Goal: Task Accomplishment & Management: Complete application form

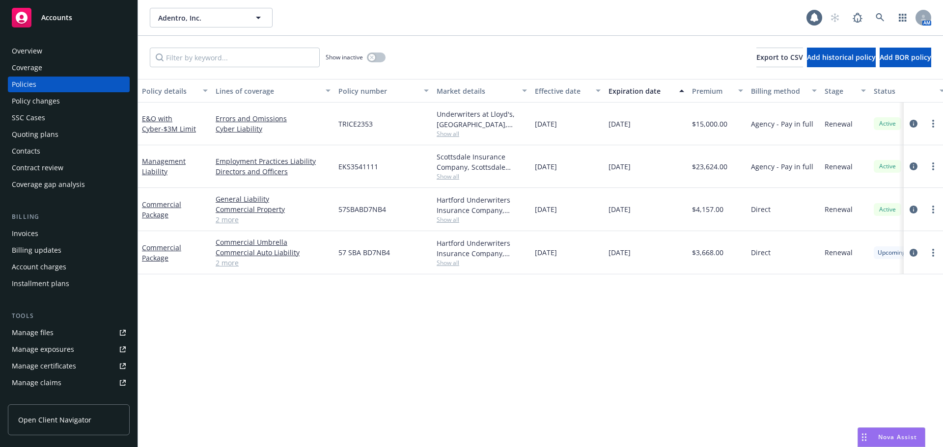
click at [65, 107] on div "Policy changes" at bounding box center [69, 101] width 114 height 16
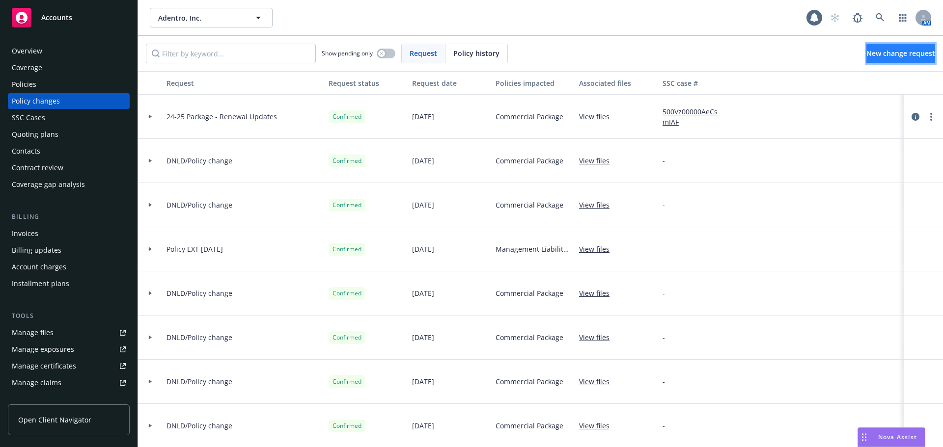
click at [892, 48] on link "New change request" at bounding box center [900, 54] width 69 height 20
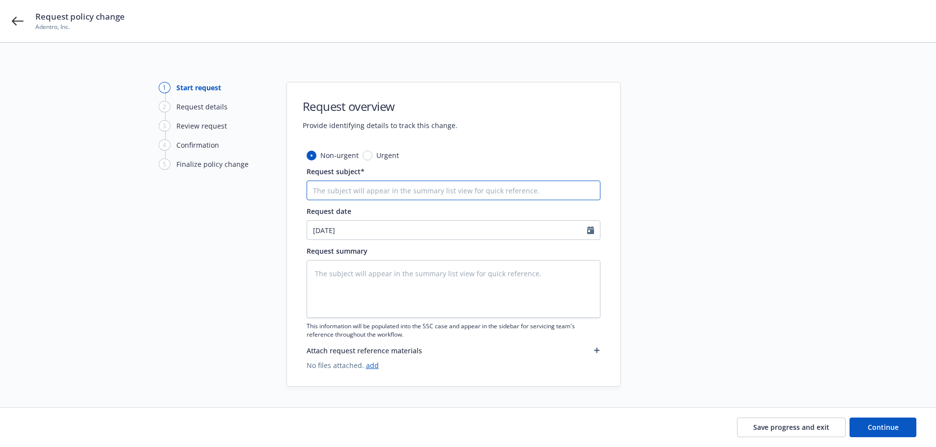
click at [409, 190] on input "Request subject*" at bounding box center [453, 191] width 294 height 20
type textarea "x"
type input "2"
type textarea "x"
type input "25"
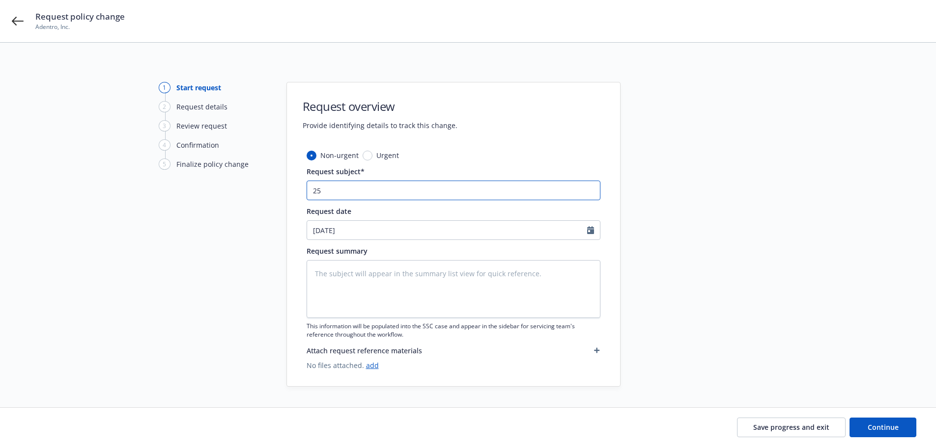
type textarea "x"
type input "25-"
type textarea "x"
type input "25-2"
type textarea "x"
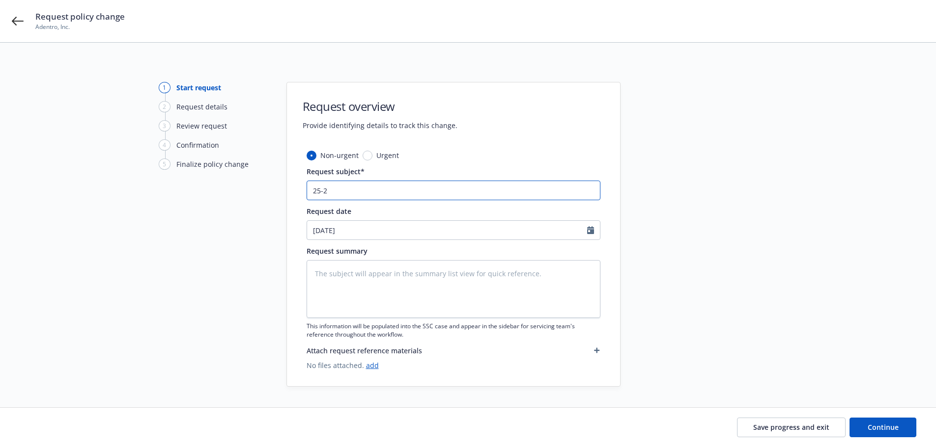
type input "25-26"
type textarea "x"
type input "25-26"
type textarea "x"
type input "25-26 B"
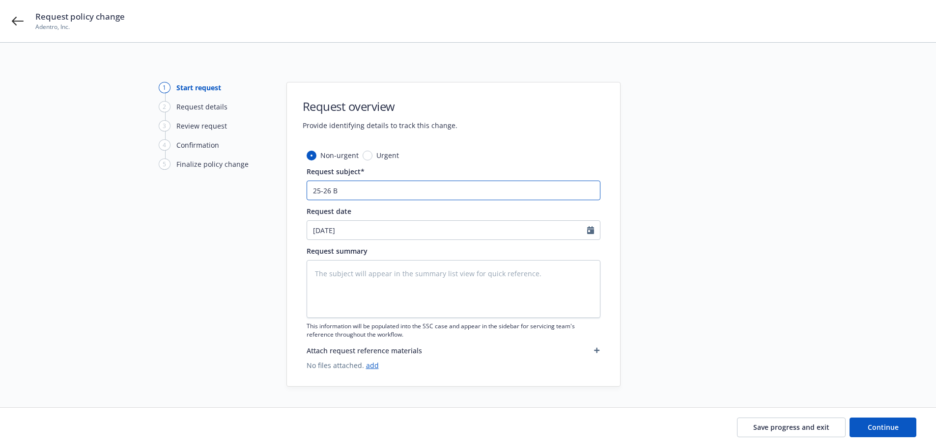
type textarea "x"
type input "25-26 BO"
type textarea "x"
type input "25-26 BOP"
type textarea "x"
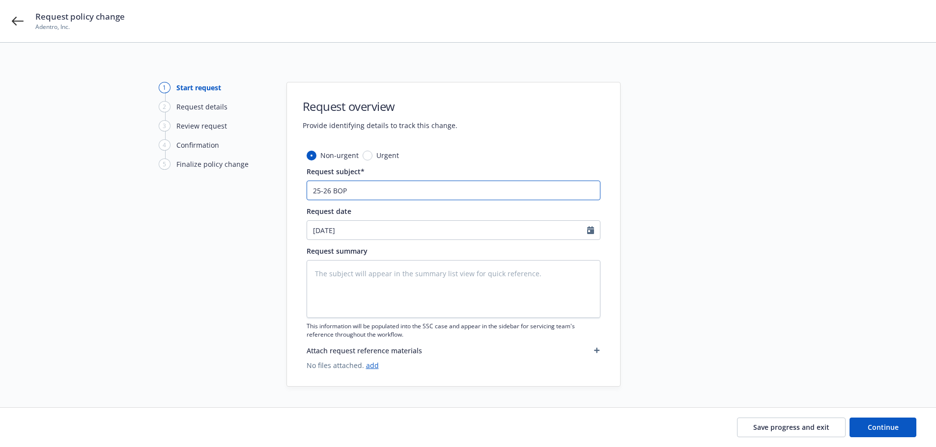
type input "25-26 BOP"
type textarea "x"
type input "25-26 BOP -"
type textarea "x"
type input "25-26 BOP -"
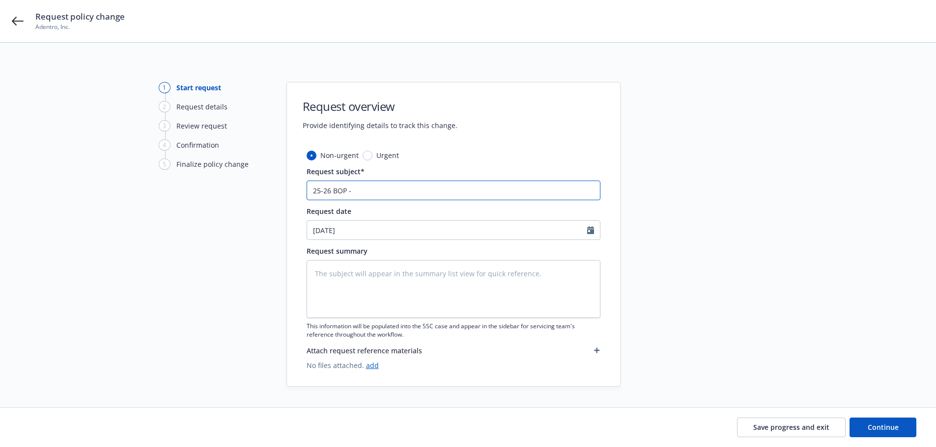
type textarea "x"
type input "25-26 BOP - R"
type textarea "x"
type input "25-26 BOP - Re"
type textarea "x"
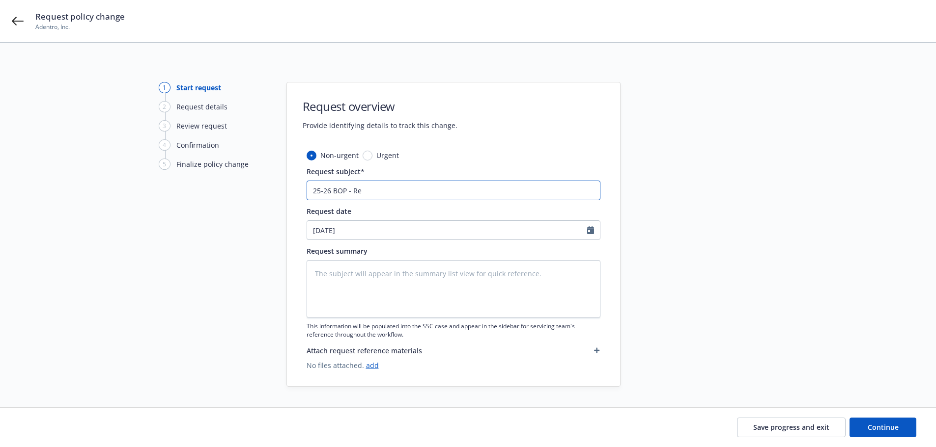
type input "25-26 BOP - Ren"
type textarea "x"
type input "25-26 BOP - [PERSON_NAME]"
type textarea "x"
type input "25-26 BOP - Renewa"
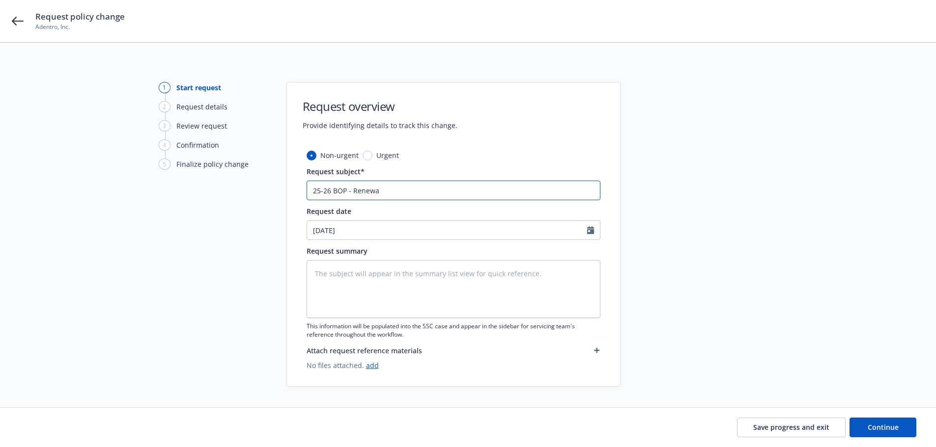
type textarea "x"
type input "25-26 BOP - Renewal"
type textarea "x"
type input "25-26 BOP - Renewal"
type textarea "x"
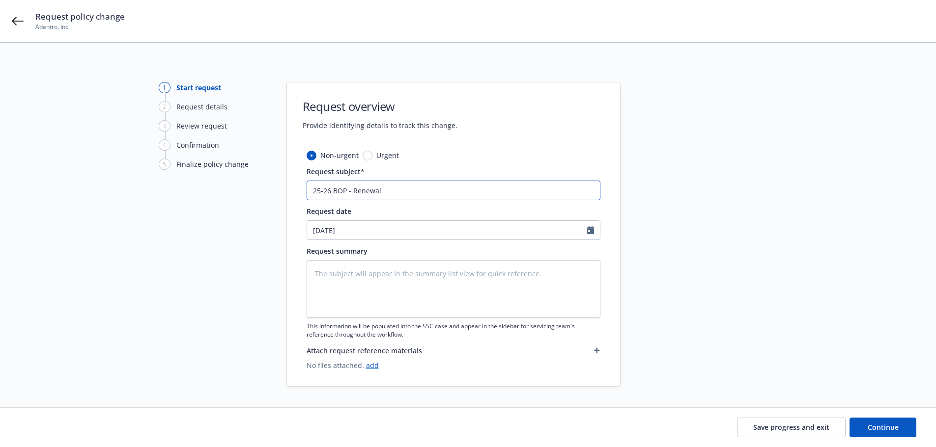
type input "25-26 BOP - Renewal U"
type textarea "x"
type input "25-26 BOP - Renewal Up"
type textarea "x"
type input "25-26 BOP - Renewal Upd"
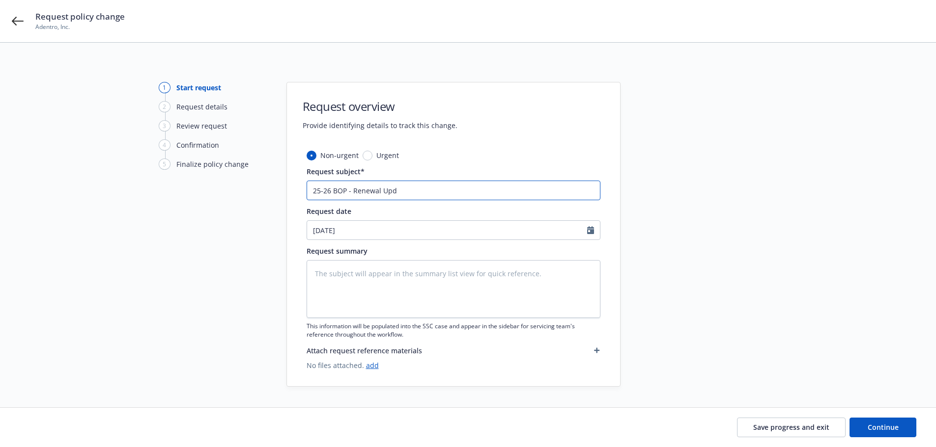
type textarea "x"
type input "25-26 BOP - Renewal Upda"
type textarea "x"
type input "25-26 BOP - Renewal Updat"
type textarea "x"
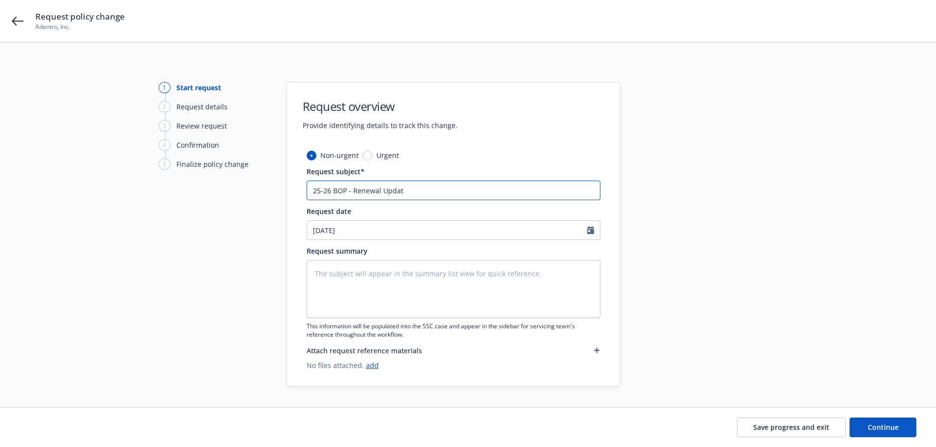
type input "25-26 BOP - Renewal Update"
type textarea "x"
type input "25-26 BOP - Renewal Updates"
type textarea "x"
type input "25-26 BOP - Renewal Updates,"
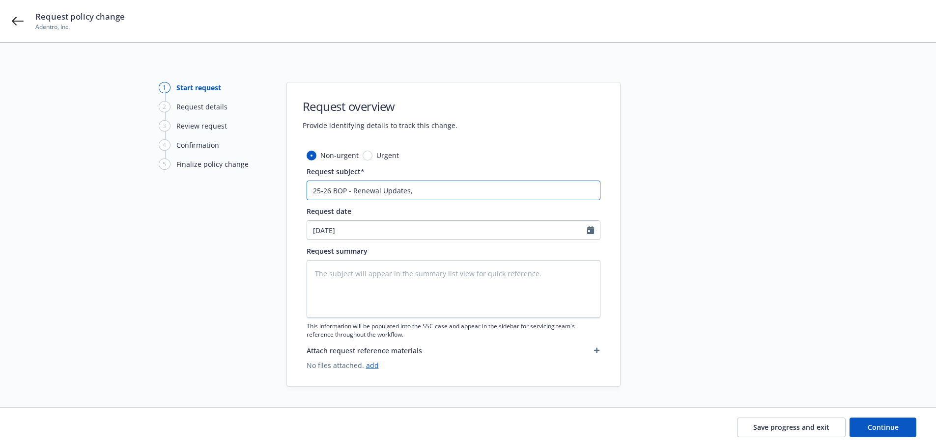
type textarea "x"
type input "25-26 BOP - Renewal Updates,"
type textarea "x"
type input "25-26 BOP - Renewal Updates, $"
type textarea "x"
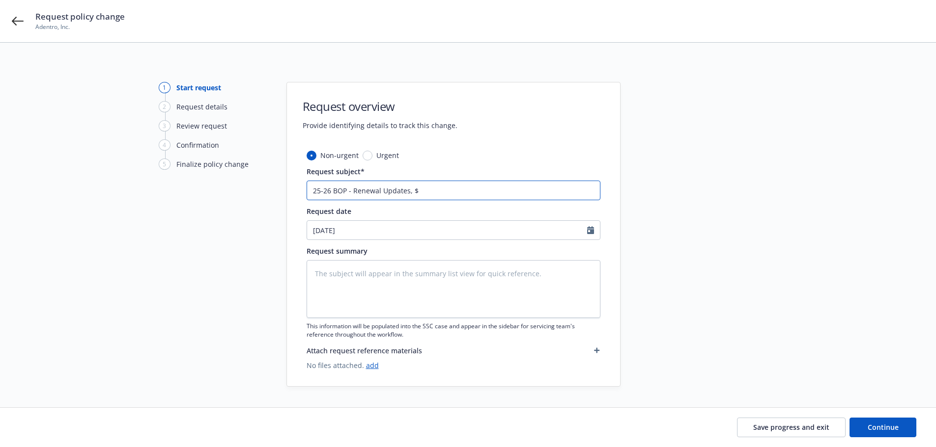
type input "25-26 BOP - Renewal Updates, $2"
type textarea "x"
type input "25-26 BOP - Renewal Updates, $21"
type textarea "x"
type input "25-26 BOP - Renewal Updates, $212"
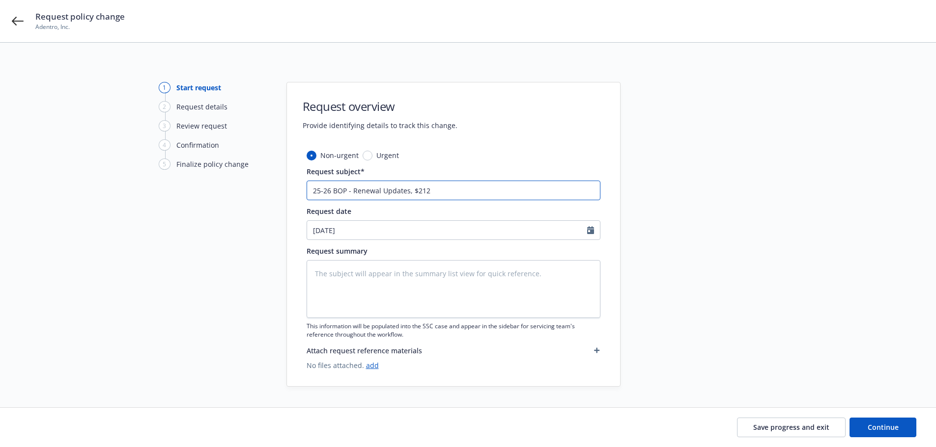
type textarea "x"
type input "25-26 BOP - Renewal Updates, $212"
type textarea "x"
type input "25-26 BOP - Renewal Updates, $212 R"
type textarea "x"
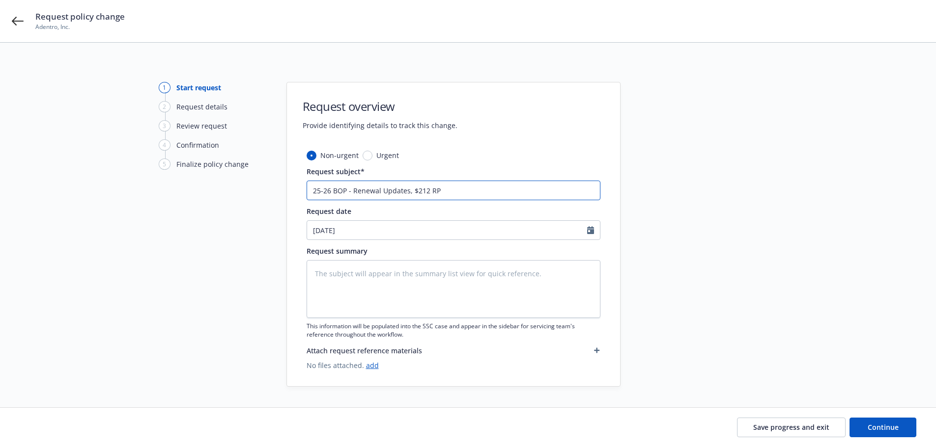
type input "25-26 BOP - Renewal Updates, $212 RP"
click at [411, 273] on textarea at bounding box center [453, 289] width 294 height 58
click at [369, 272] on textarea at bounding box center [453, 289] width 294 height 58
type textarea "x"
type textarea "$"
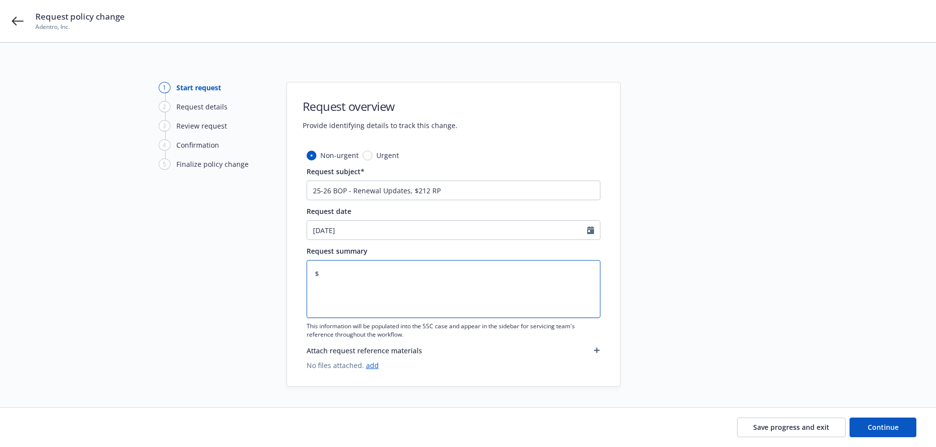
type textarea "x"
type textarea "$1"
type textarea "x"
type textarea "$1,"
type textarea "x"
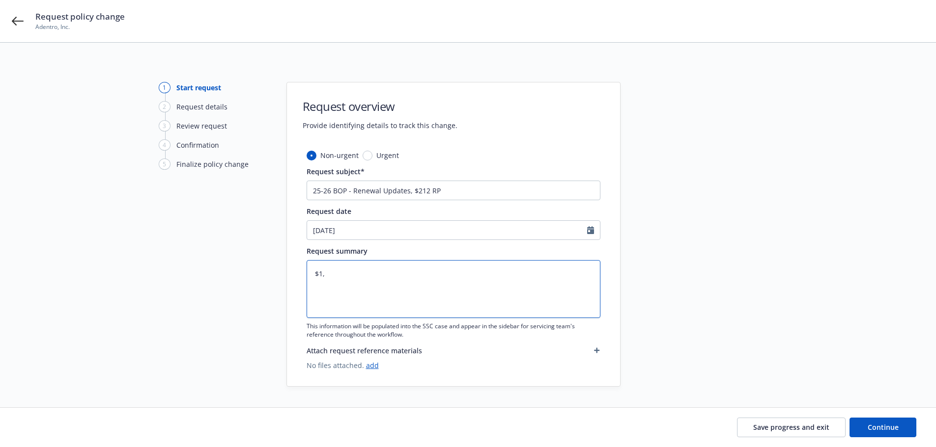
type textarea "$1,0"
type textarea "x"
type textarea "$1,00"
type textarea "x"
type textarea "$1,000"
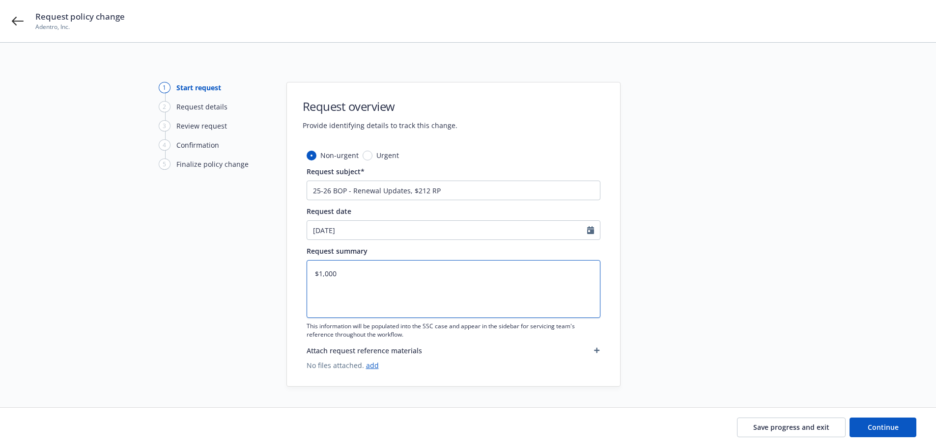
type textarea "x"
type textarea "$1,000"
type textarea "x"
type textarea "$1,000 B"
type textarea "x"
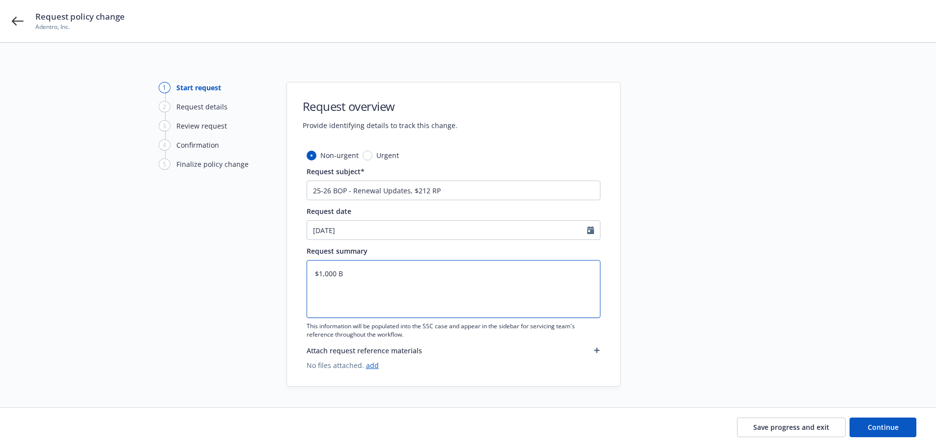
type textarea "$1,000 BP"
type textarea "x"
type textarea "$1,000 BPP"
type textarea "x"
type textarea "$1,000 BPP"
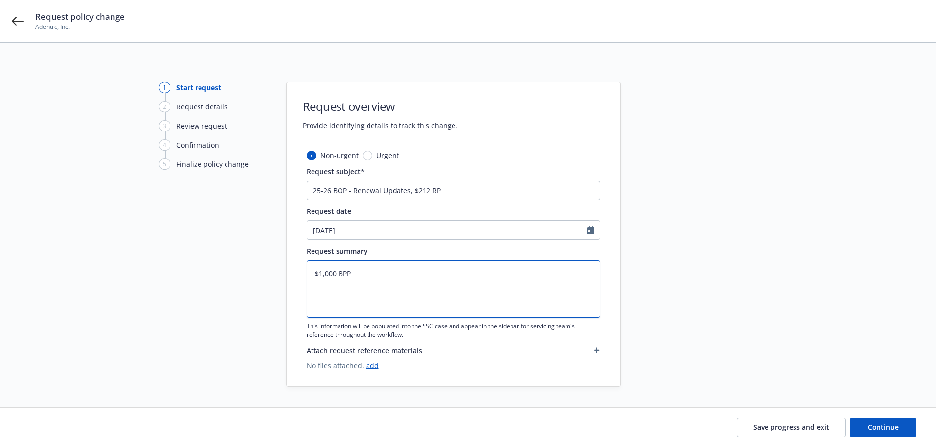
type textarea "x"
type textarea "$1,000 BPP $"
drag, startPoint x: 450, startPoint y: 192, endPoint x: 293, endPoint y: 189, distance: 156.7
click at [293, 189] on div "Non-urgent Urgent Request subject* 25-26 BOP - Renewal Updates, $212 RP Request…" at bounding box center [453, 268] width 333 height 236
drag, startPoint x: 353, startPoint y: 278, endPoint x: 290, endPoint y: 255, distance: 66.7
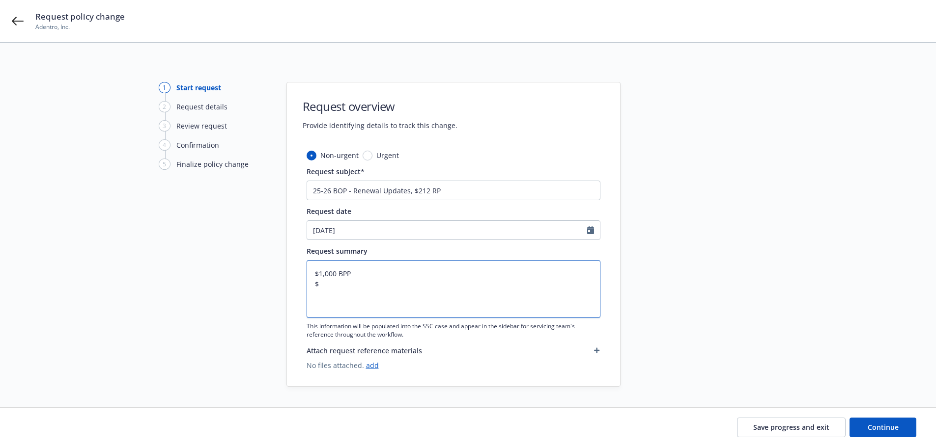
click at [290, 255] on div "Non-urgent Urgent Request subject* 25-26 BOP - Renewal Updates, $212 RP Request…" at bounding box center [453, 268] width 333 height 236
paste textarea "25-26 BOP - Renewal Updates, $212 RP"
type textarea "x"
type textarea "25-26 BOP - Renewal Updates, $212 RP"
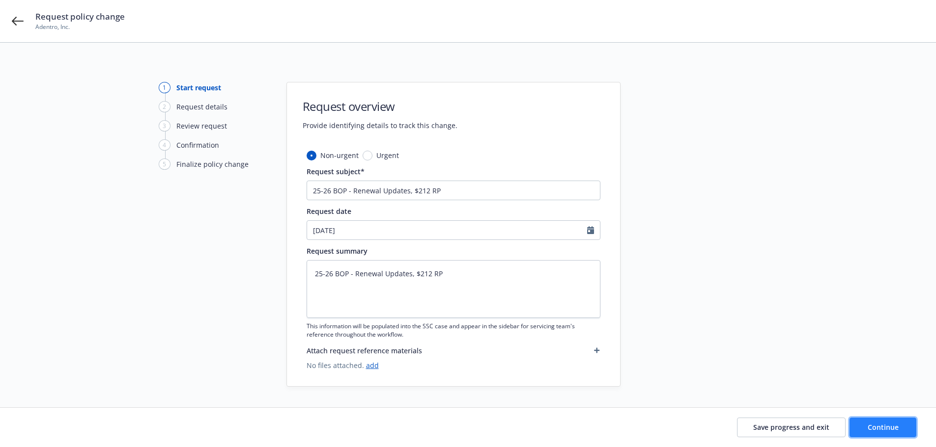
click at [866, 426] on button "Continue" at bounding box center [882, 428] width 67 height 20
type textarea "x"
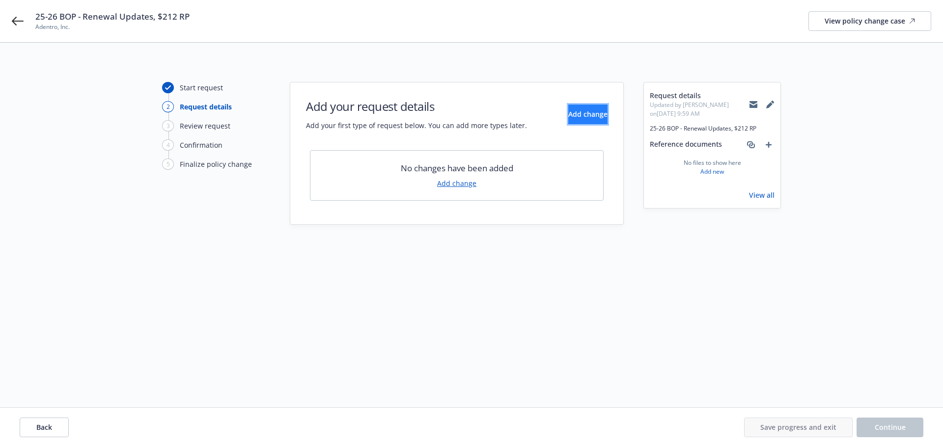
click at [571, 111] on span "Add change" at bounding box center [587, 114] width 39 height 9
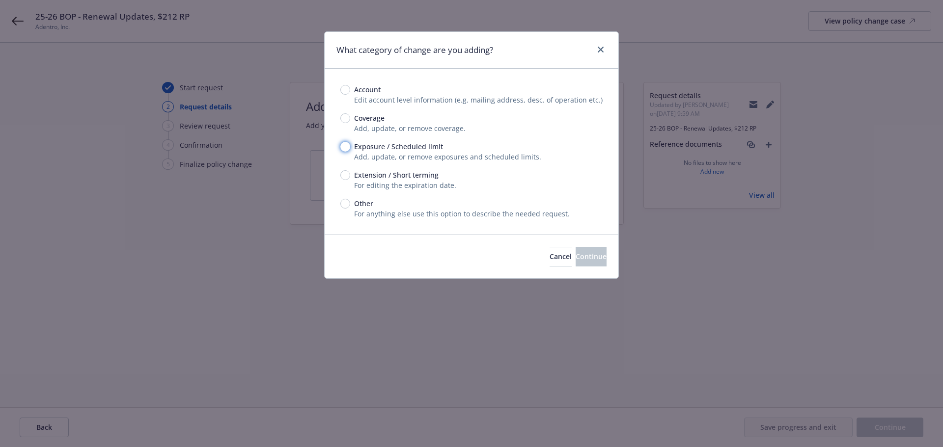
click at [343, 142] on input "Exposure / Scheduled limit" at bounding box center [345, 147] width 10 height 10
radio input "true"
click at [576, 255] on button "Continue" at bounding box center [591, 257] width 31 height 20
type textarea "x"
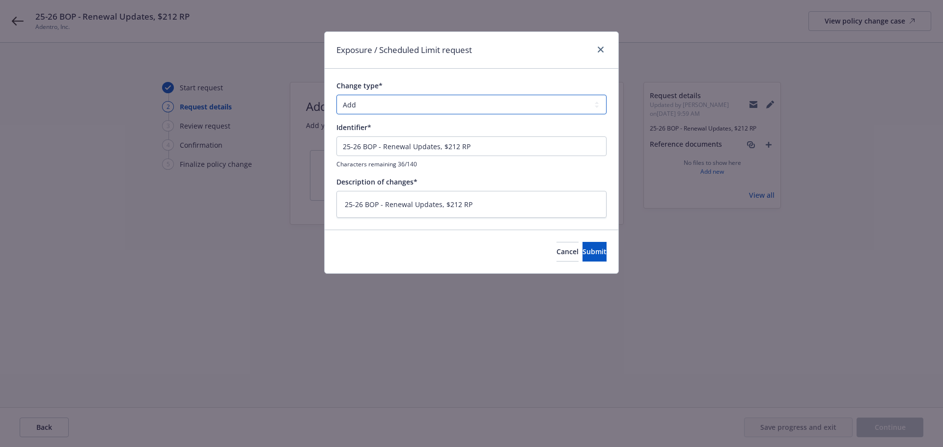
drag, startPoint x: 373, startPoint y: 103, endPoint x: 377, endPoint y: 111, distance: 8.8
click at [373, 103] on select "Add Audit Change Remove" at bounding box center [471, 105] width 270 height 20
select select "CHANGE"
click at [336, 95] on select "Add Audit Change Remove" at bounding box center [471, 105] width 270 height 20
click at [583, 247] on span "Submit" at bounding box center [595, 251] width 24 height 9
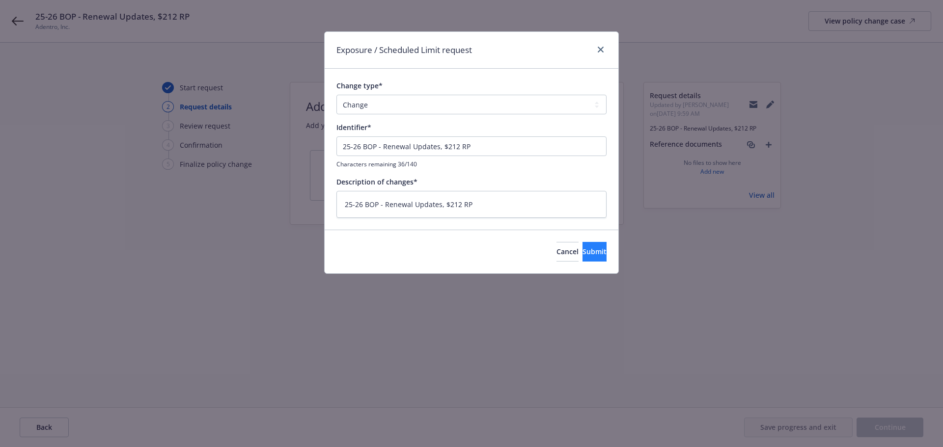
type textarea "x"
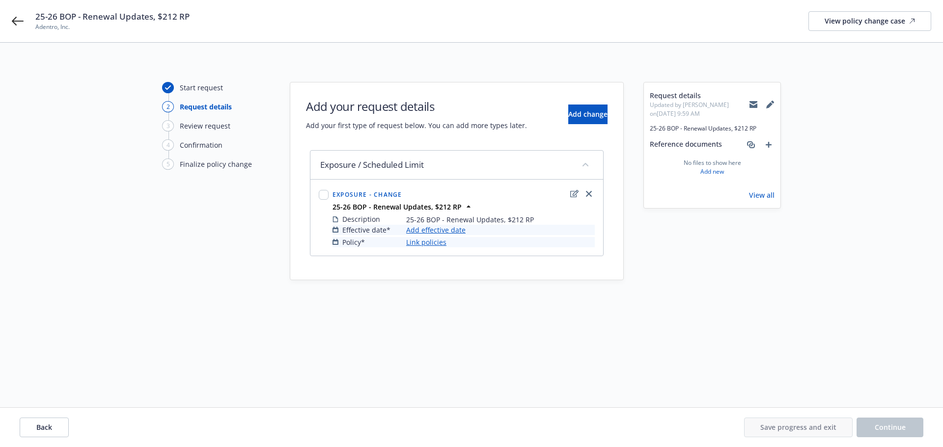
click at [449, 231] on link "Add effective date" at bounding box center [435, 230] width 59 height 10
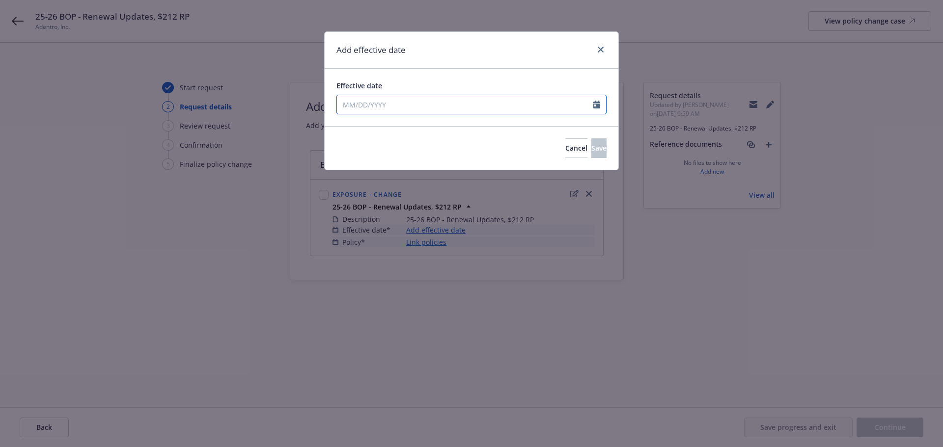
click at [440, 102] on input "Effective date" at bounding box center [465, 104] width 256 height 19
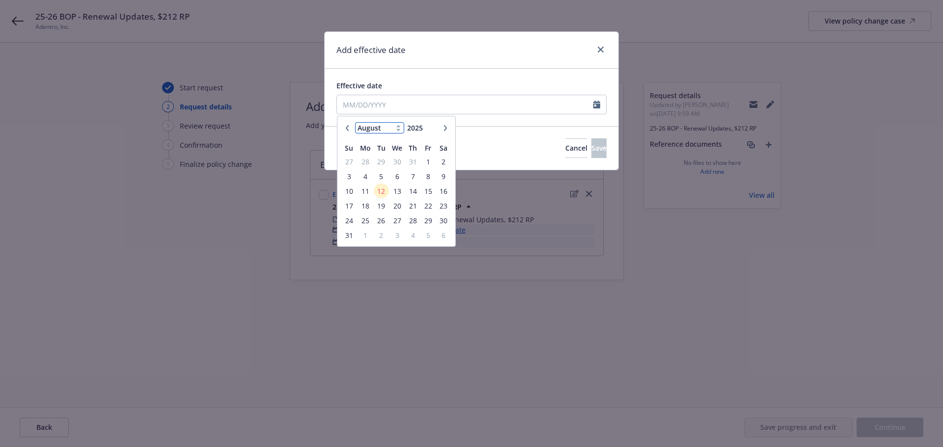
click at [382, 127] on select "January February March April May June July August September October November De…" at bounding box center [379, 127] width 49 height 11
select select "9"
click at [355, 122] on select "January February March April May June July August September October November De…" at bounding box center [379, 127] width 49 height 11
click at [365, 162] on span "1" at bounding box center [365, 162] width 15 height 12
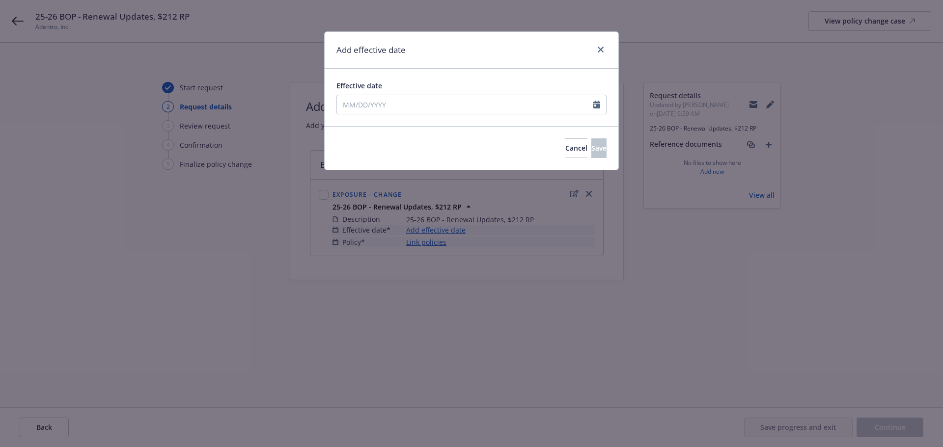
type input "[DATE]"
click at [591, 144] on span "Save" at bounding box center [598, 147] width 15 height 9
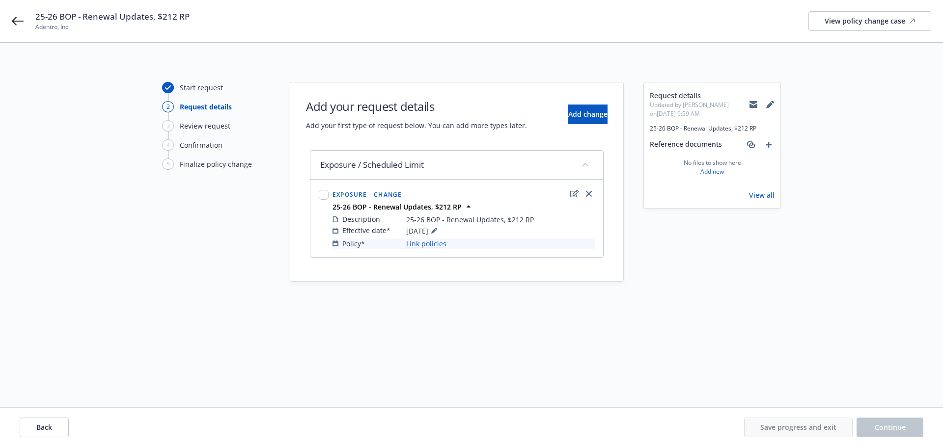
click at [433, 244] on link "Link policies" at bounding box center [426, 244] width 40 height 10
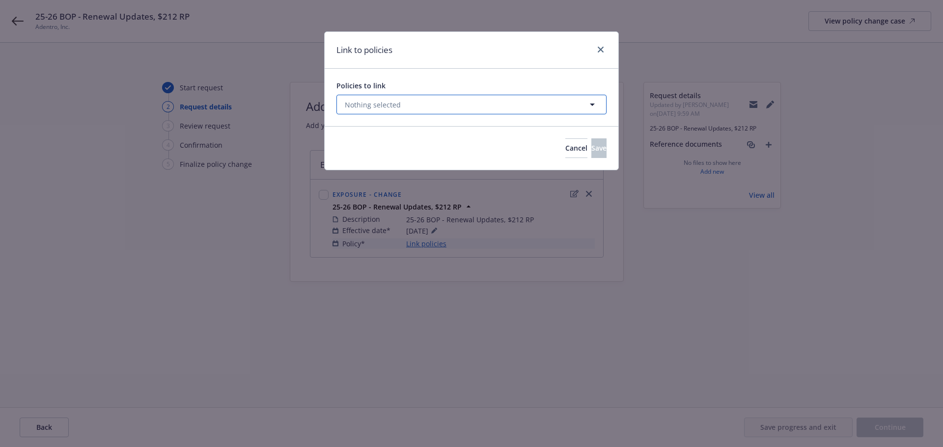
click at [461, 103] on button "Nothing selected" at bounding box center [471, 105] width 270 height 20
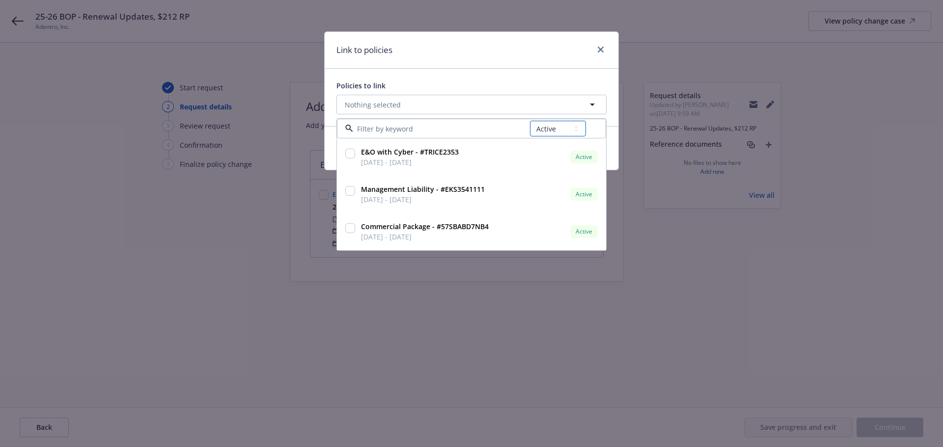
click at [544, 126] on select "All Active Upcoming Expired Cancelled" at bounding box center [558, 129] width 56 height 16
select select "UPCOMING"
click at [530, 121] on select "All Active Upcoming Expired Cancelled" at bounding box center [558, 129] width 56 height 16
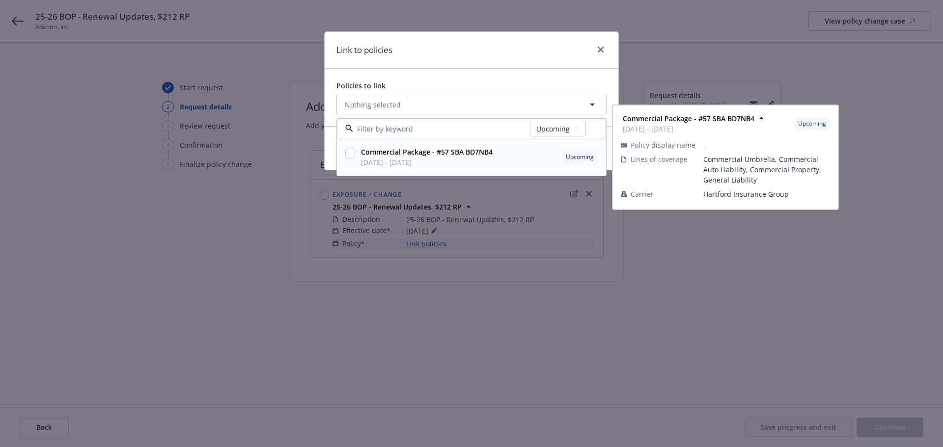
click at [347, 151] on input "checkbox" at bounding box center [350, 154] width 10 height 10
checkbox input "true"
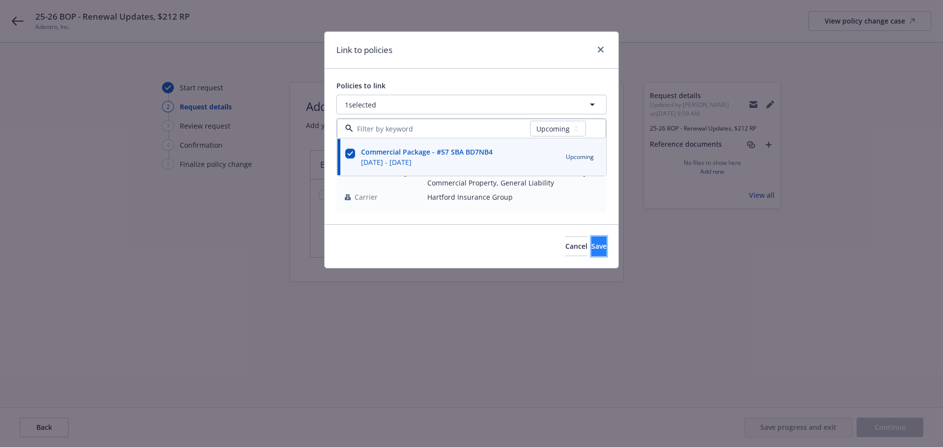
click at [591, 247] on button "Save" at bounding box center [598, 247] width 15 height 20
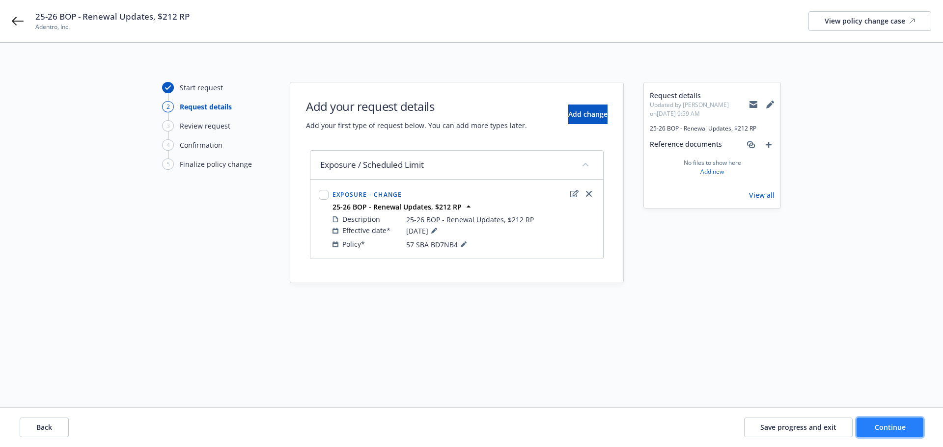
click at [895, 427] on span "Continue" at bounding box center [890, 427] width 31 height 9
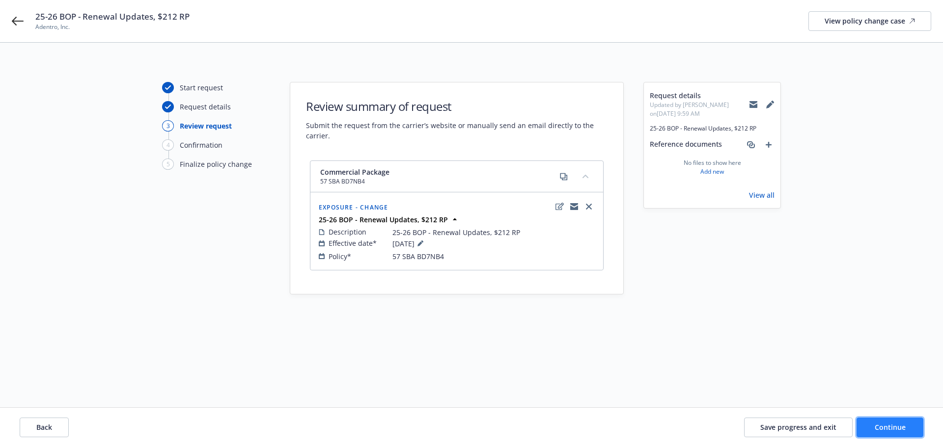
click at [897, 431] on span "Continue" at bounding box center [890, 427] width 31 height 9
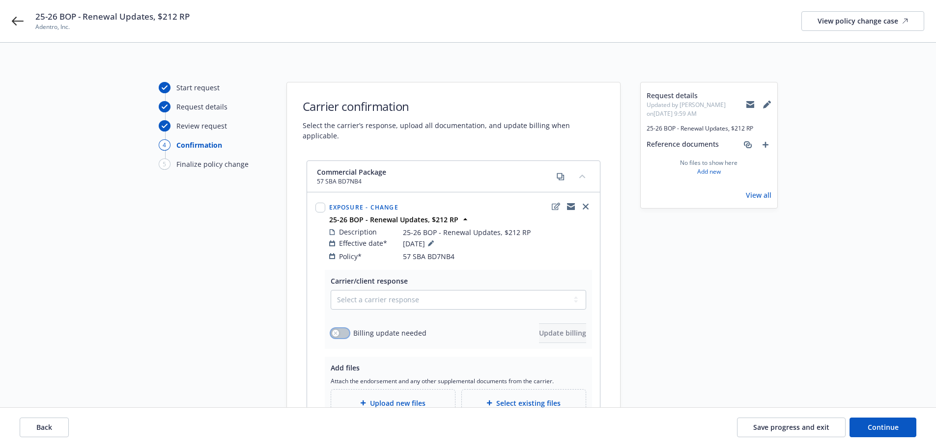
click at [341, 329] on button "button" at bounding box center [340, 334] width 19 height 10
click at [539, 329] on span "Update billing" at bounding box center [562, 333] width 47 height 9
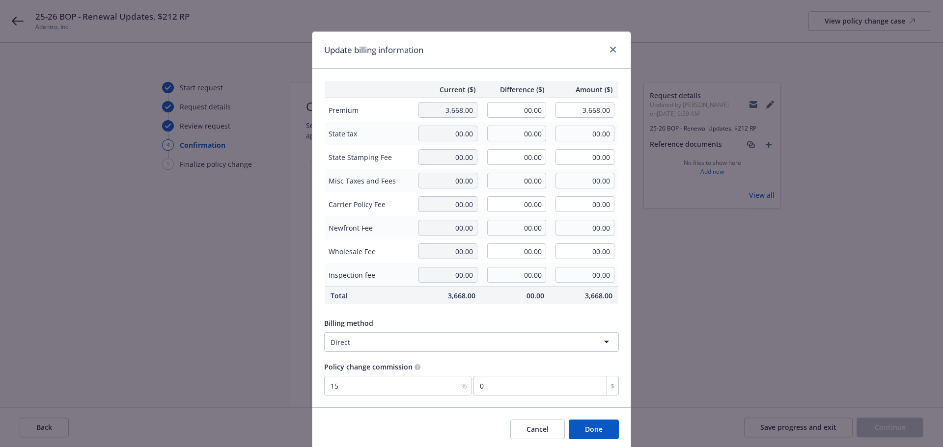
drag, startPoint x: 507, startPoint y: 97, endPoint x: 511, endPoint y: 108, distance: 11.5
click at [508, 97] on th "Difference ($)" at bounding box center [515, 89] width 69 height 17
drag, startPoint x: 516, startPoint y: 110, endPoint x: 575, endPoint y: 111, distance: 59.0
click at [575, 111] on tr "Premium 3,668.00 00.00 3,668.00" at bounding box center [472, 110] width 294 height 24
type input "-212.00"
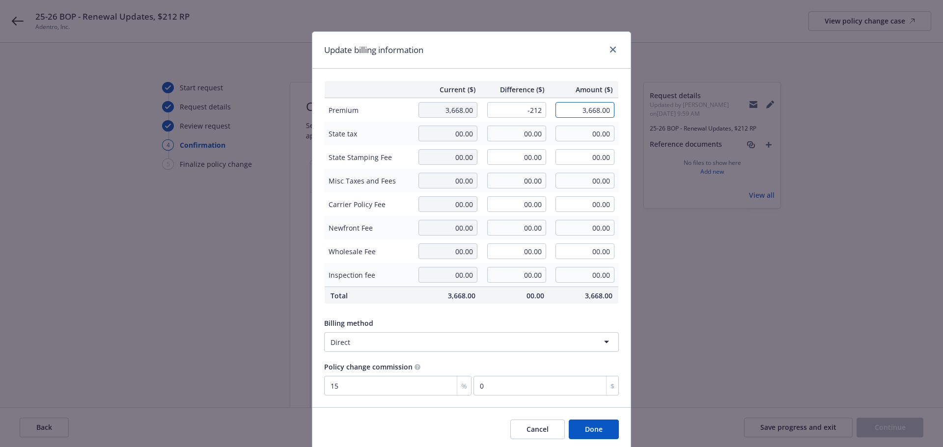
type input "3,456.00"
type input "-31.8"
click at [597, 430] on button "Done" at bounding box center [594, 430] width 50 height 20
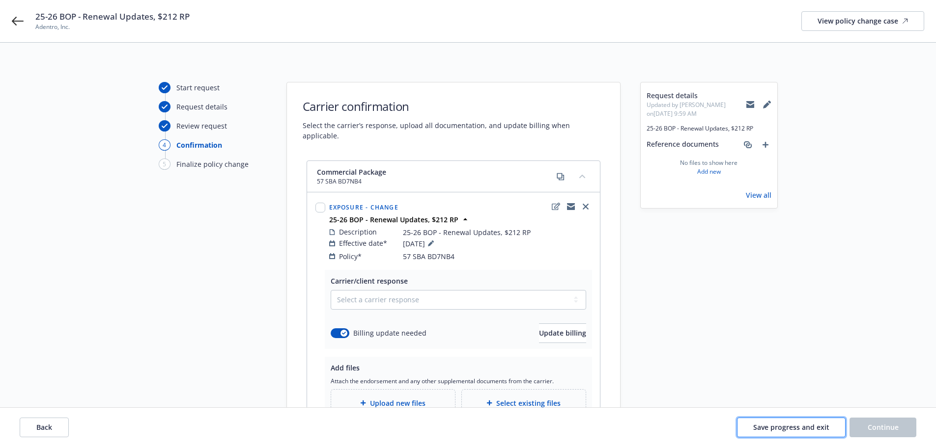
click at [803, 429] on span "Save progress and exit" at bounding box center [791, 427] width 76 height 9
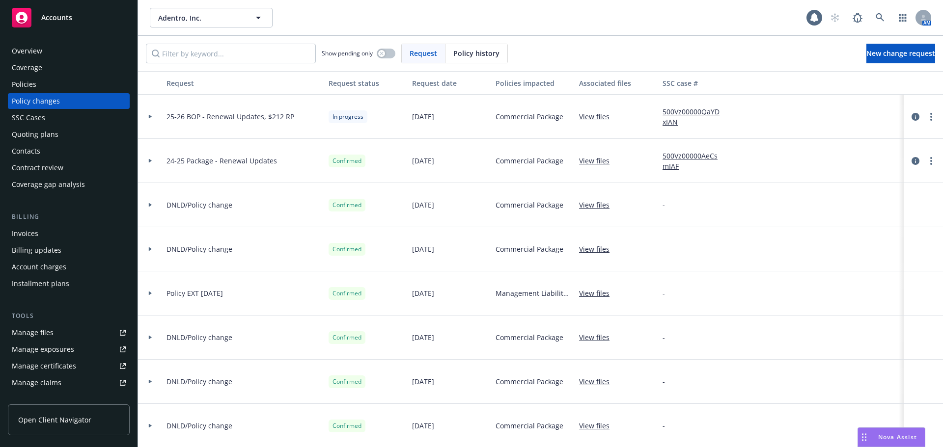
click at [44, 83] on div "Policies" at bounding box center [69, 85] width 114 height 16
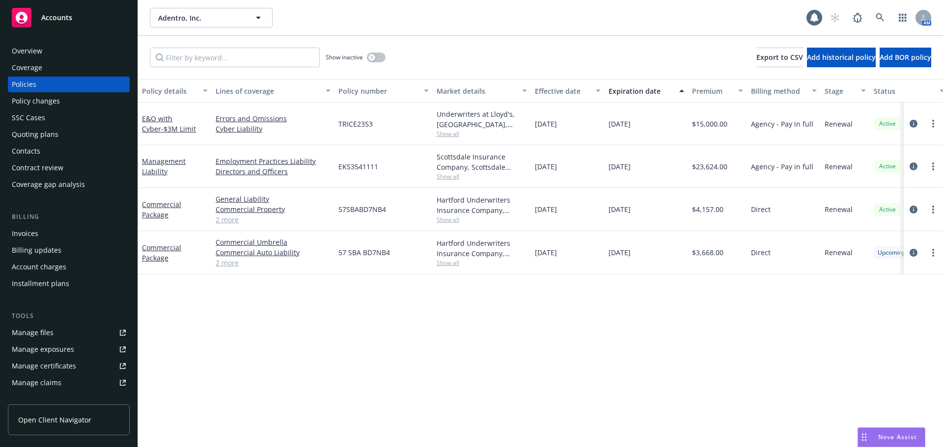
click at [46, 132] on div "Quoting plans" at bounding box center [35, 135] width 47 height 16
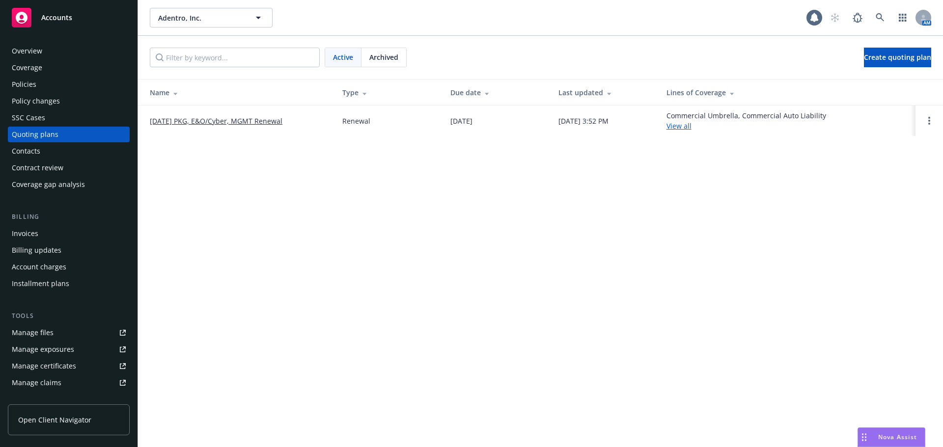
click at [208, 118] on link "[DATE] PKG, E&O/Cyber, MGMT Renewal" at bounding box center [216, 121] width 133 height 10
